Goal: Information Seeking & Learning: Learn about a topic

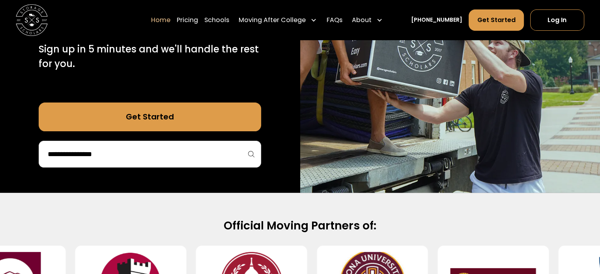
scroll to position [237, 0]
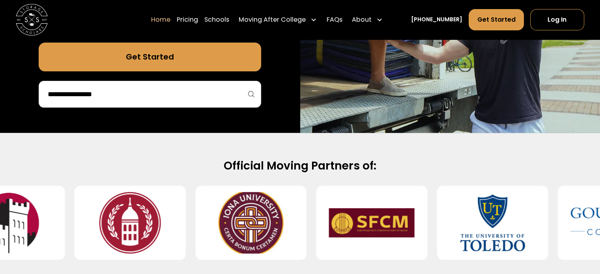
click at [177, 96] on input "search" at bounding box center [150, 94] width 206 height 13
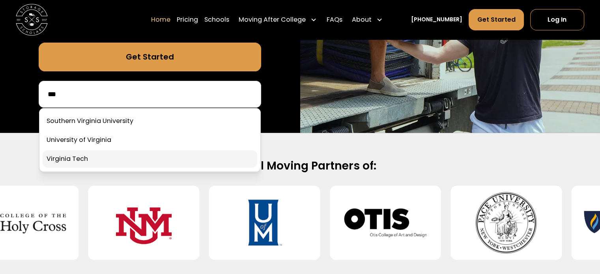
type input "***"
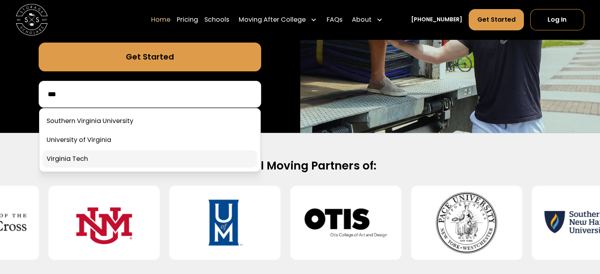
click at [109, 158] on link at bounding box center [150, 158] width 215 height 17
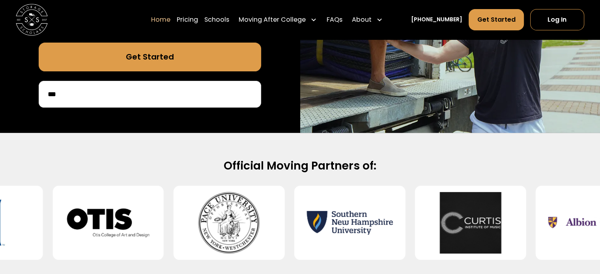
click at [156, 58] on link "Get Started" at bounding box center [150, 57] width 222 height 28
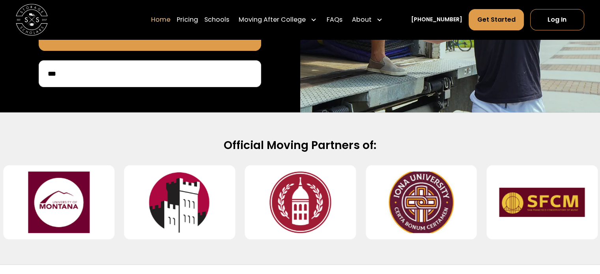
scroll to position [237, 0]
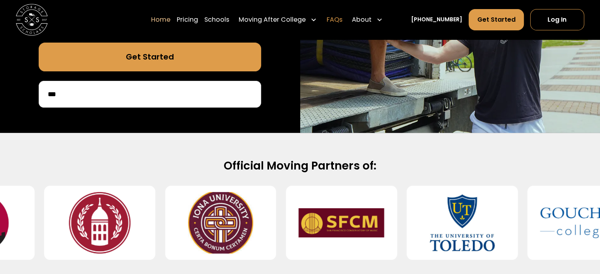
click at [342, 17] on link "FAQs" at bounding box center [334, 20] width 16 height 22
